Goal: Communication & Community: Answer question/provide support

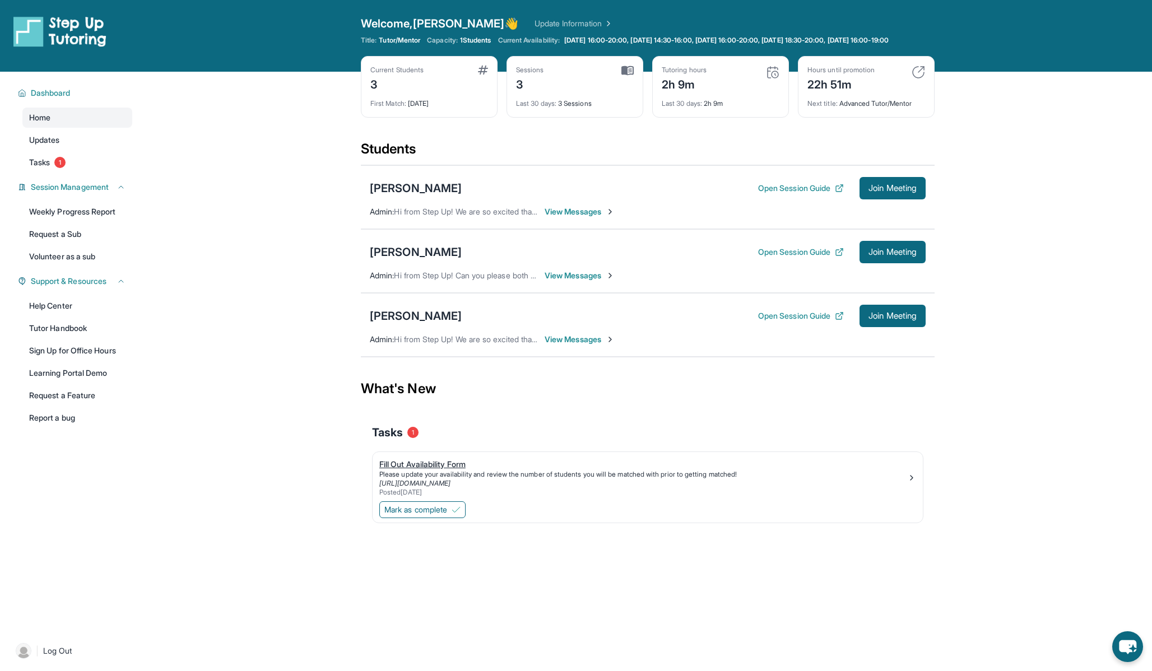
click at [594, 479] on div "Please update your availability and review the number of students you will be m…" at bounding box center [643, 474] width 528 height 9
click at [591, 281] on span "View Messages" at bounding box center [580, 275] width 70 height 11
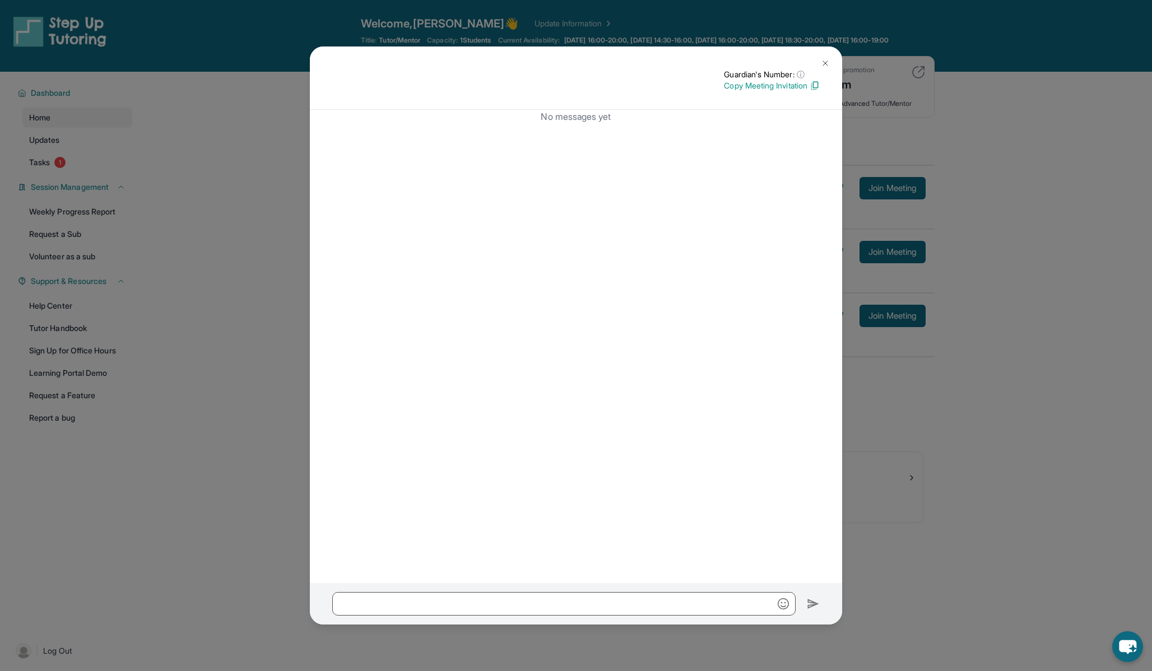
click at [817, 67] on button at bounding box center [825, 63] width 22 height 22
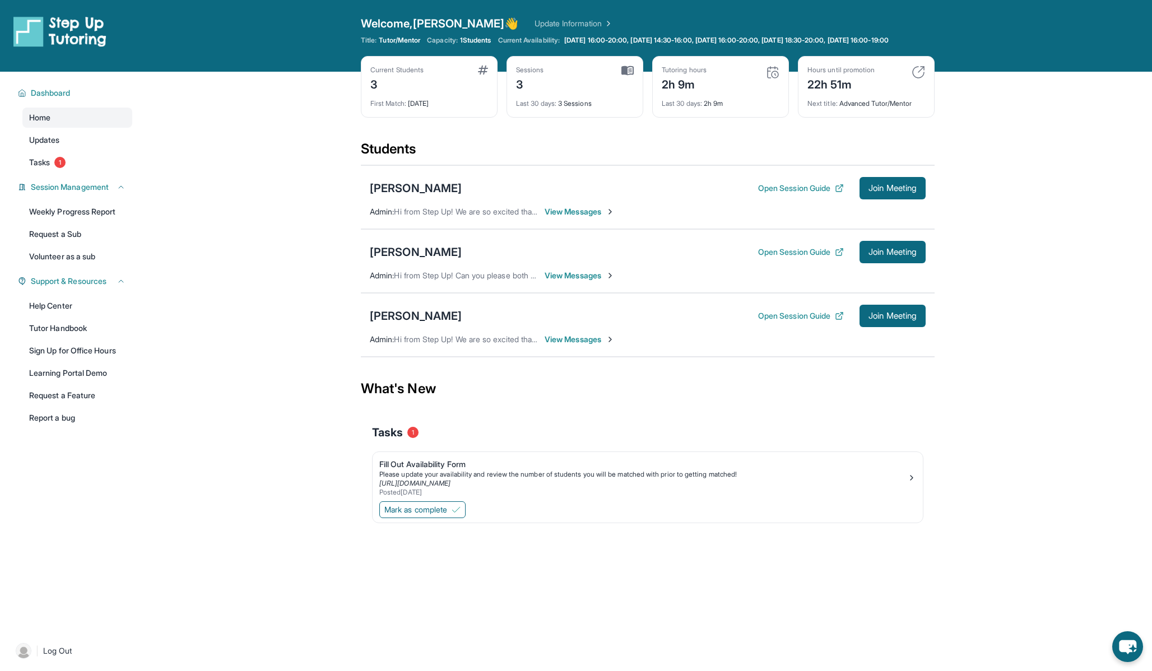
click at [494, 280] on span "Hi from Step Up! Can you please both confirm that you can see this message? We’…" at bounding box center [776, 276] width 764 height 10
